Goal: Information Seeking & Learning: Learn about a topic

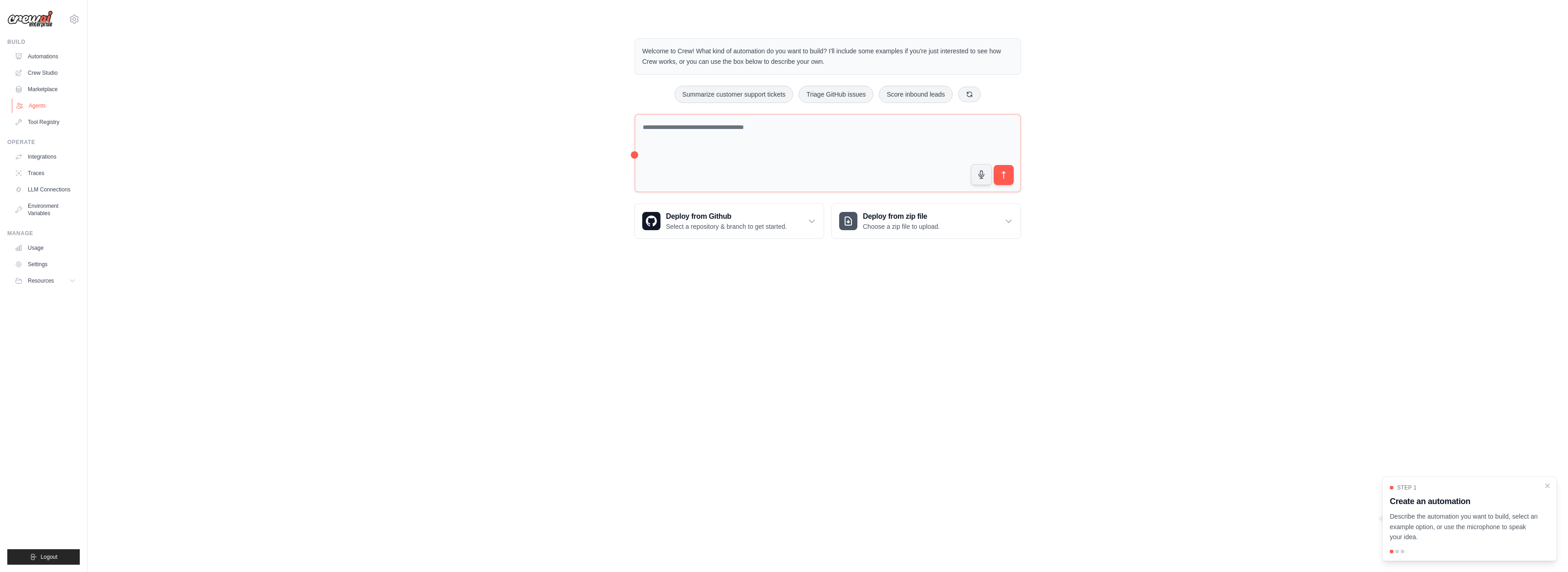
click at [42, 100] on link "Agents" at bounding box center [46, 105] width 69 height 15
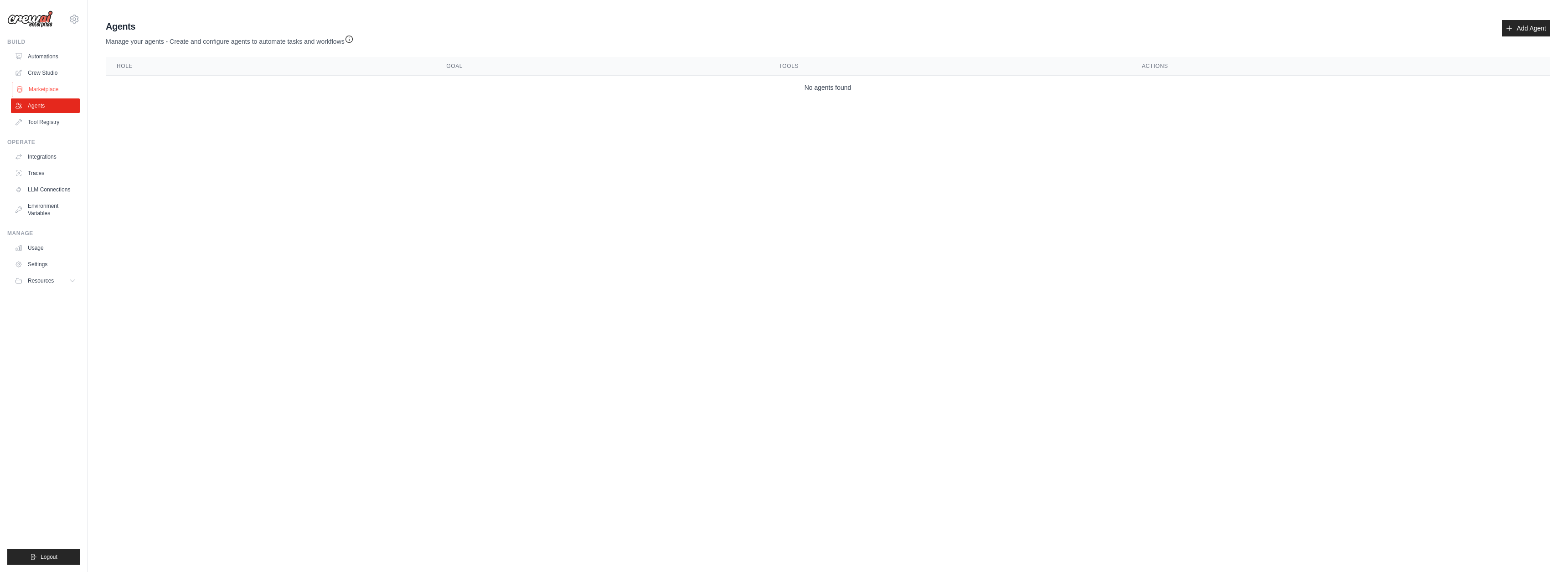
click at [51, 90] on link "Marketplace" at bounding box center [46, 89] width 69 height 15
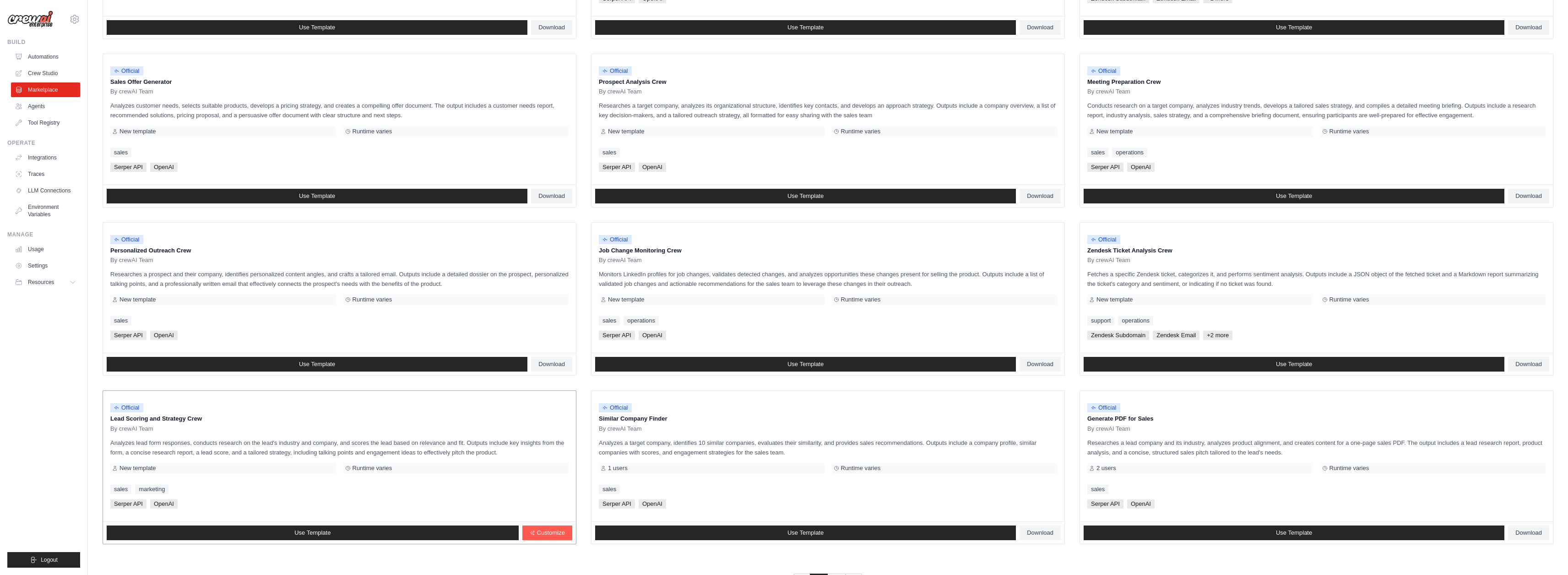
scroll to position [274, 0]
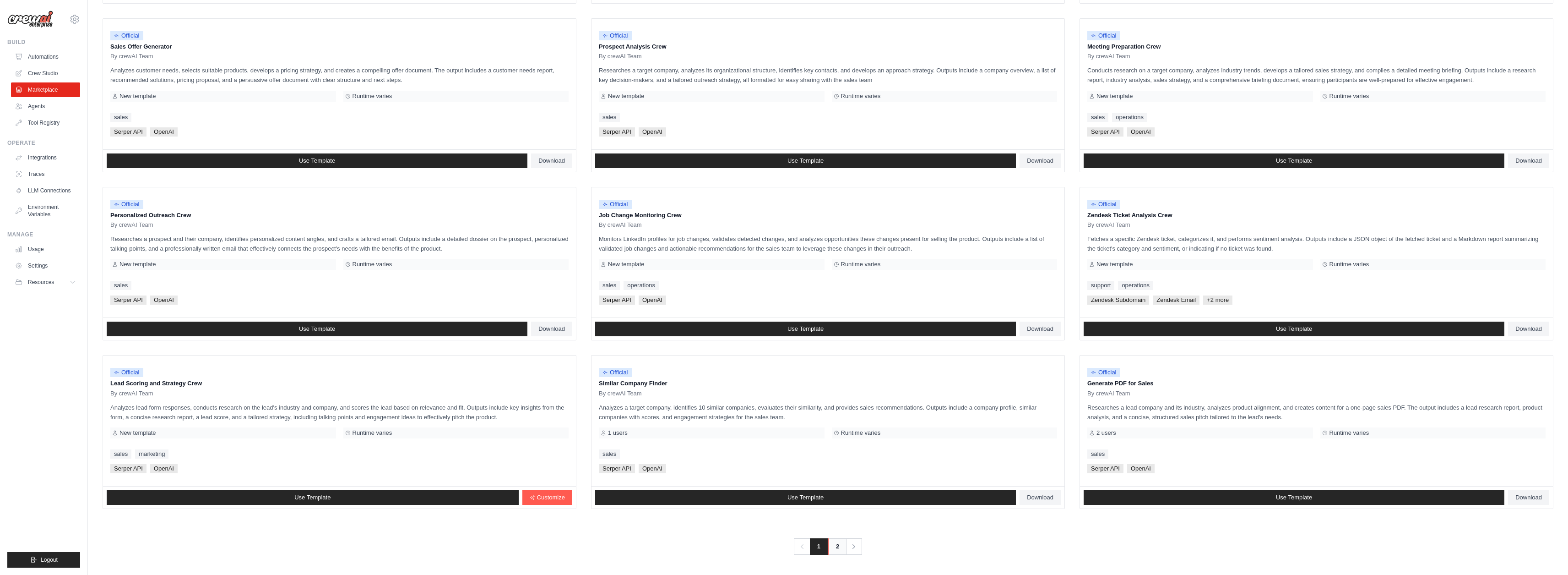
click at [840, 549] on link "2" at bounding box center [837, 547] width 18 height 17
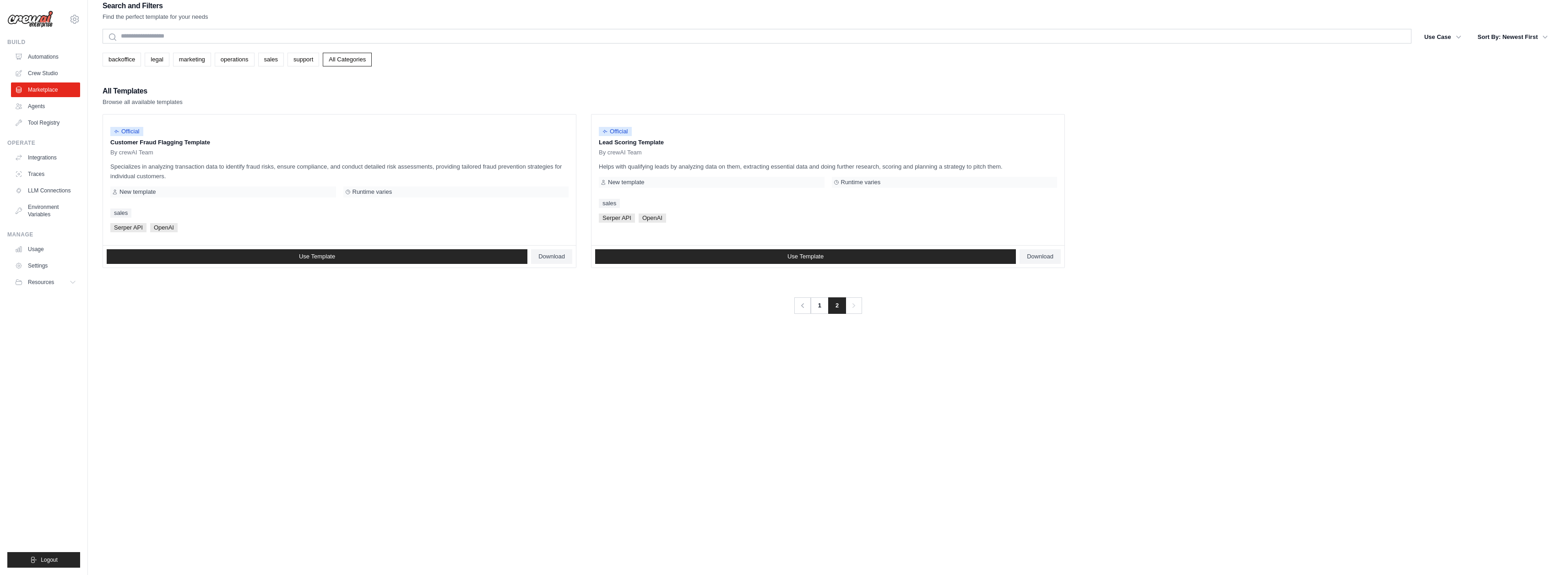
scroll to position [18, 0]
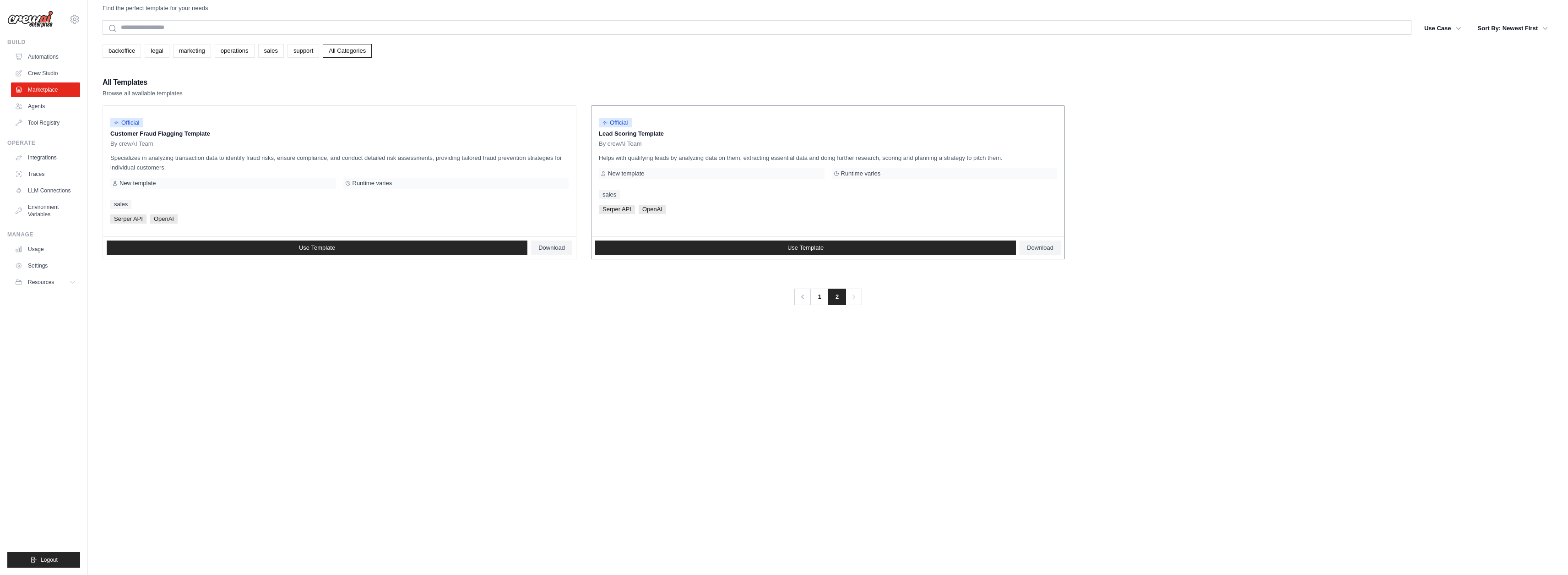
click at [740, 145] on div "By crewAI Team" at bounding box center [828, 143] width 458 height 7
click at [815, 293] on link "1" at bounding box center [820, 297] width 18 height 17
